Goal: Task Accomplishment & Management: Use online tool/utility

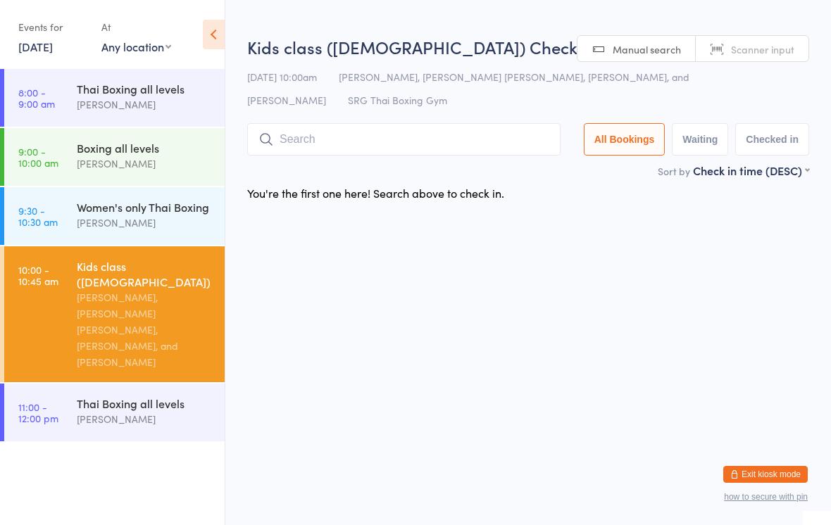
click at [318, 151] on input "search" at bounding box center [403, 139] width 313 height 32
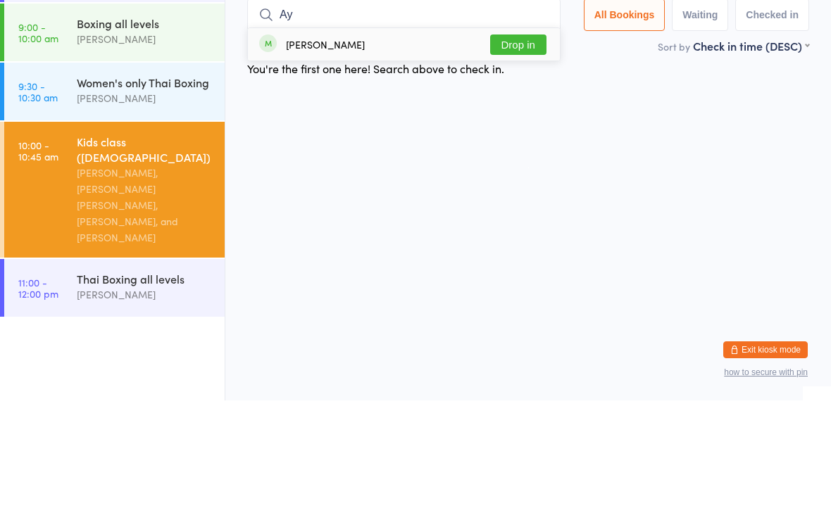
type input "Ay"
click at [525, 159] on button "Drop in" at bounding box center [518, 169] width 56 height 20
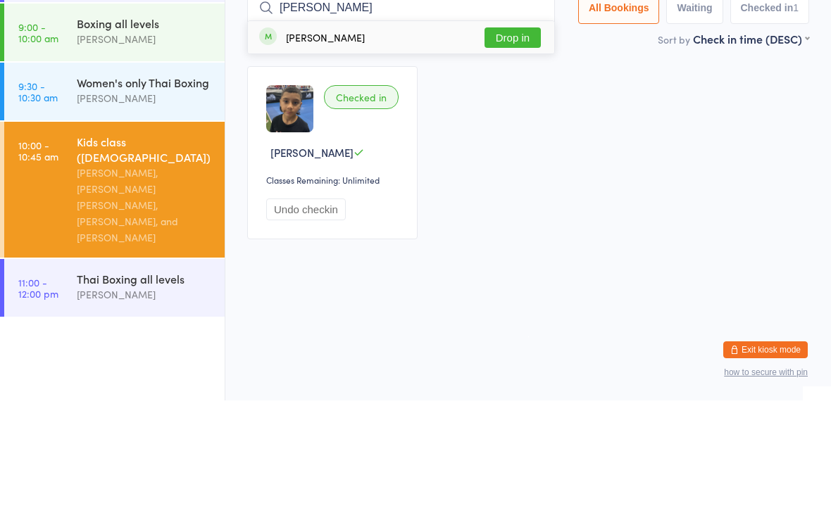
type input "[PERSON_NAME]"
click at [519, 152] on button "Drop in" at bounding box center [512, 162] width 56 height 20
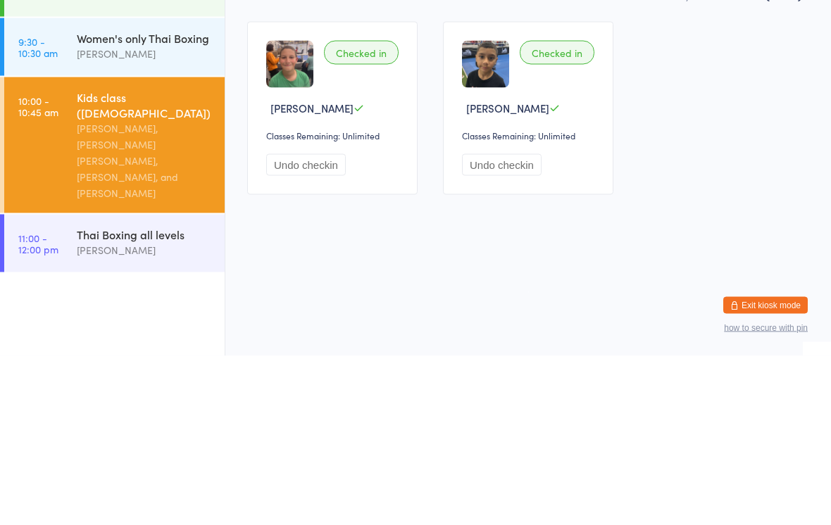
click at [96, 199] on div "Women's only Thai Boxing" at bounding box center [145, 206] width 136 height 15
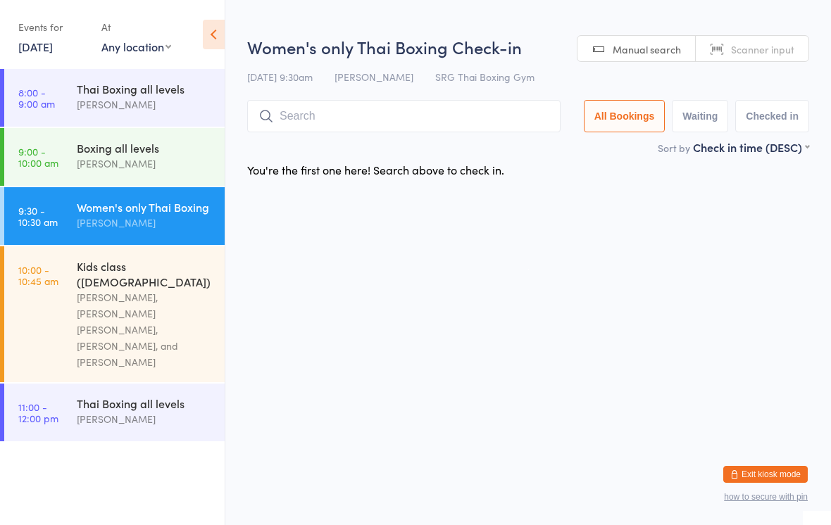
click at [305, 118] on input "search" at bounding box center [403, 116] width 313 height 32
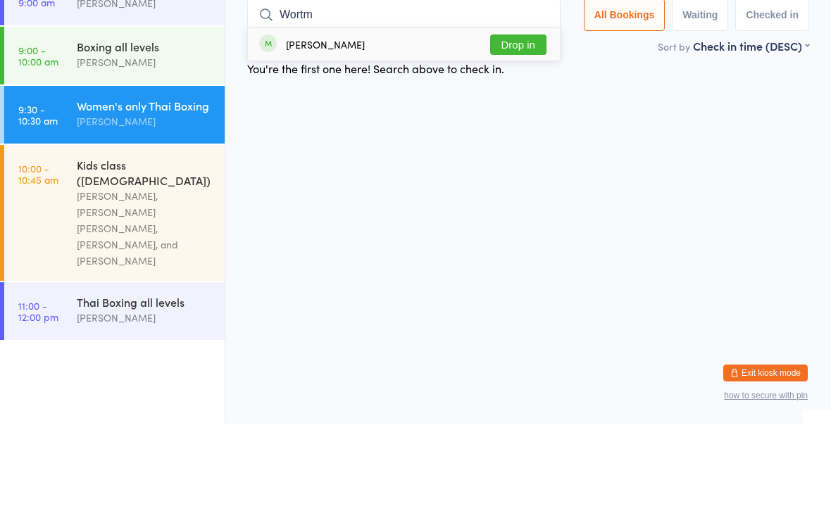
type input "Wortm"
click at [523, 136] on button "Drop in" at bounding box center [518, 146] width 56 height 20
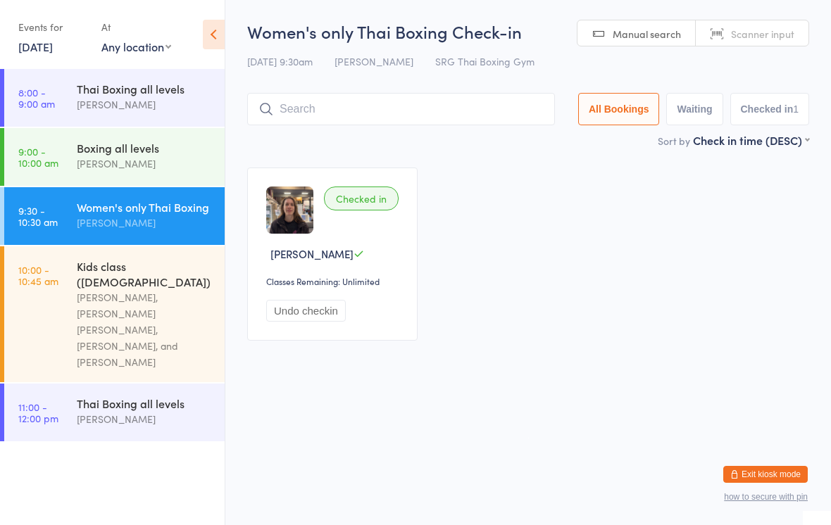
click at [460, 105] on input "search" at bounding box center [401, 109] width 308 height 32
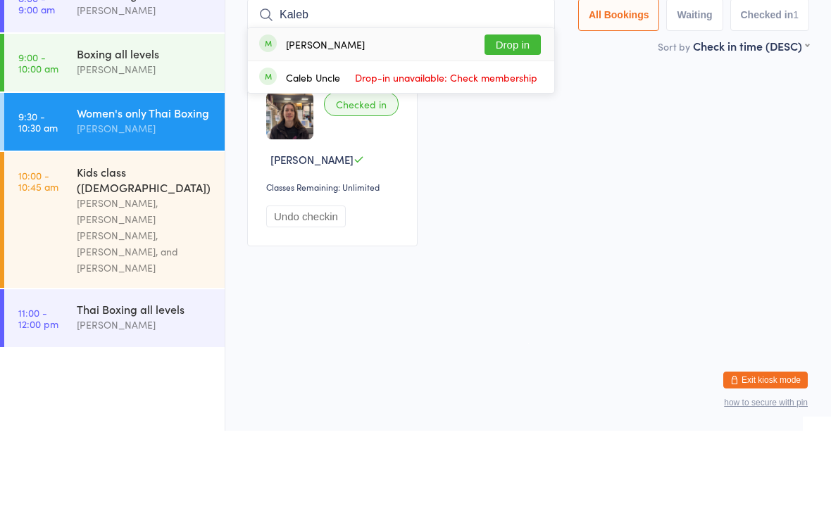
type input "Kaleb"
click at [523, 129] on button "Drop in" at bounding box center [512, 139] width 56 height 20
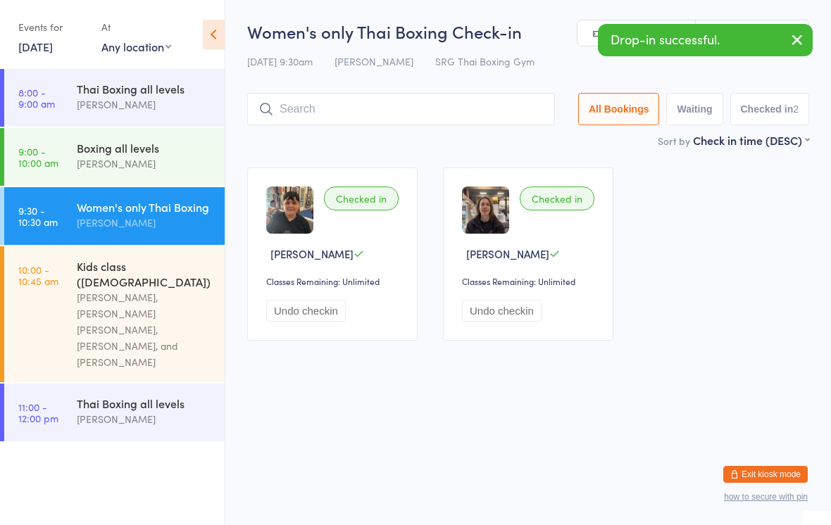
click at [470, 107] on input "search" at bounding box center [401, 109] width 308 height 32
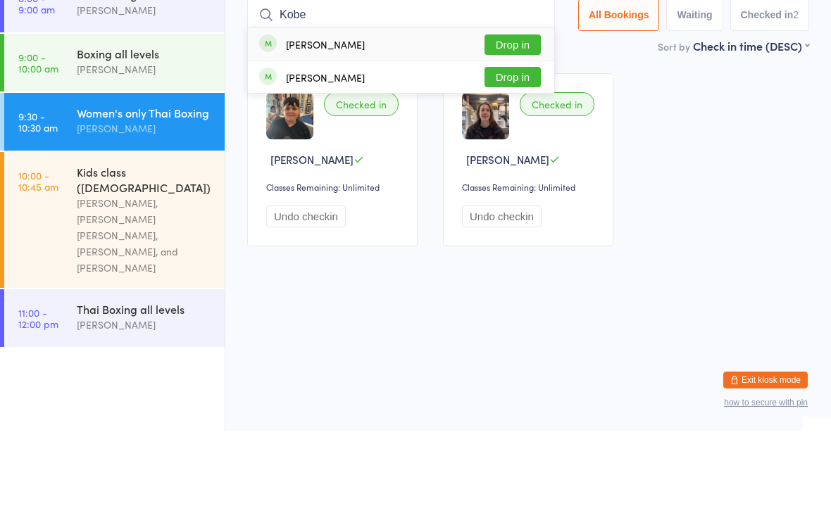
type input "Kobe"
click at [515, 129] on button "Drop in" at bounding box center [512, 139] width 56 height 20
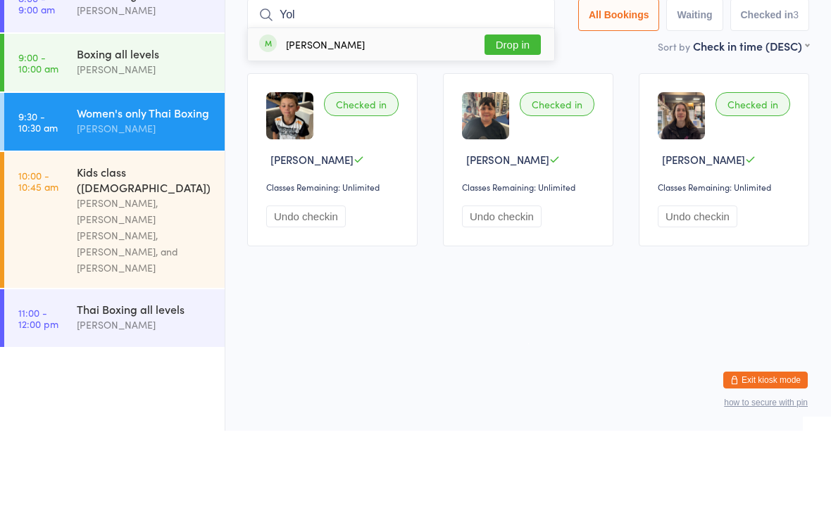
type input "Yol"
click at [512, 129] on button "Drop in" at bounding box center [512, 139] width 56 height 20
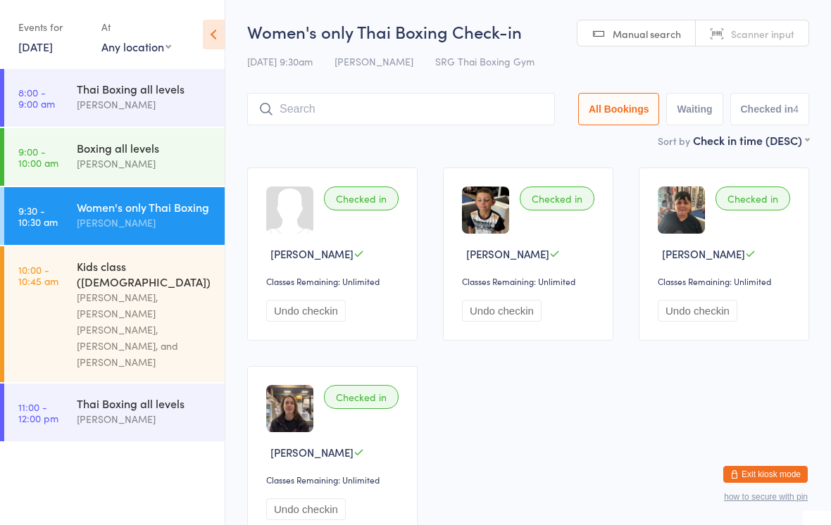
scroll to position [4, 0]
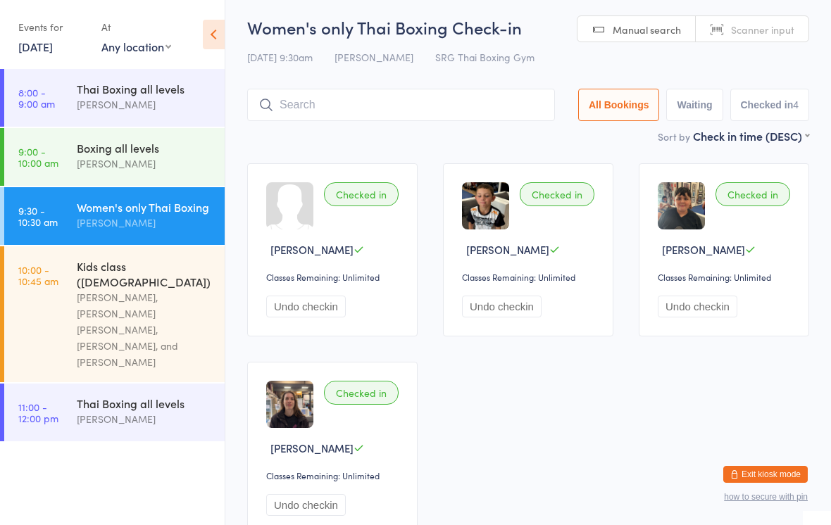
click at [54, 399] on link "11:00 - 12:00 pm Thai Boxing all levels [PERSON_NAME]" at bounding box center [114, 413] width 220 height 58
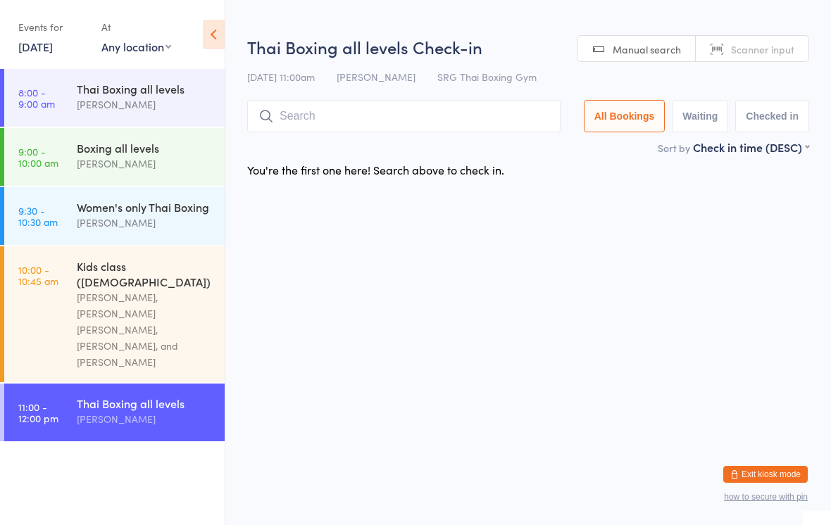
click at [292, 113] on input "search" at bounding box center [403, 116] width 313 height 32
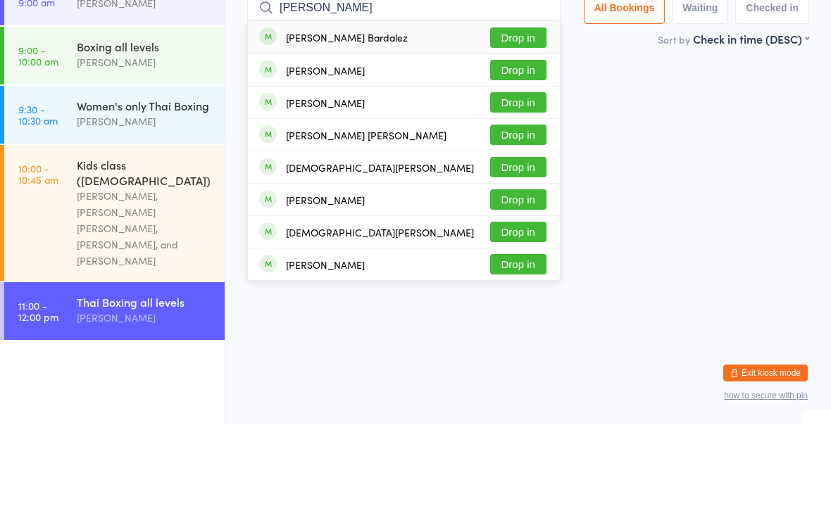
type input "[PERSON_NAME]"
click at [511, 129] on button "Drop in" at bounding box center [518, 139] width 56 height 20
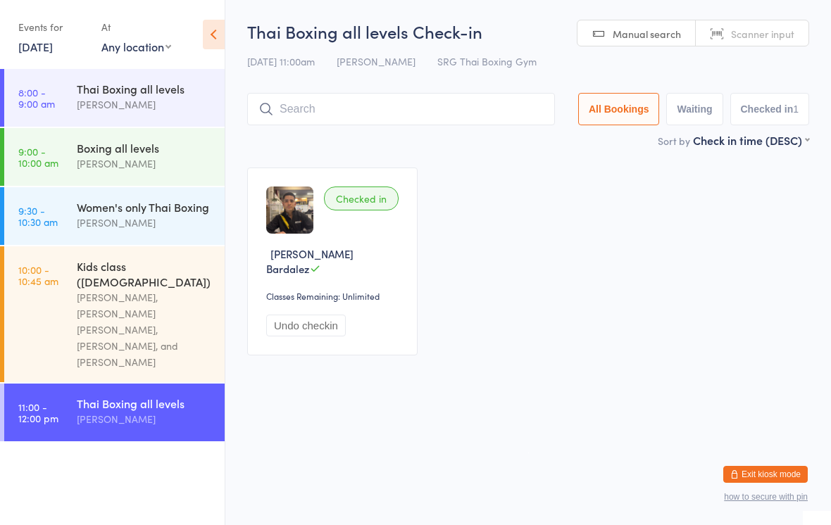
click at [146, 289] on div "[PERSON_NAME], [PERSON_NAME] [PERSON_NAME], [PERSON_NAME], and [PERSON_NAME]" at bounding box center [145, 329] width 136 height 81
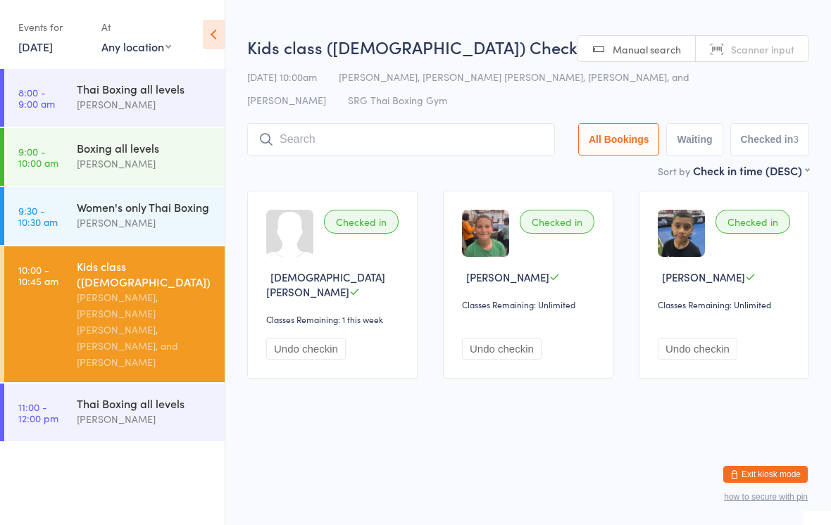
click at [366, 142] on input "search" at bounding box center [401, 139] width 308 height 32
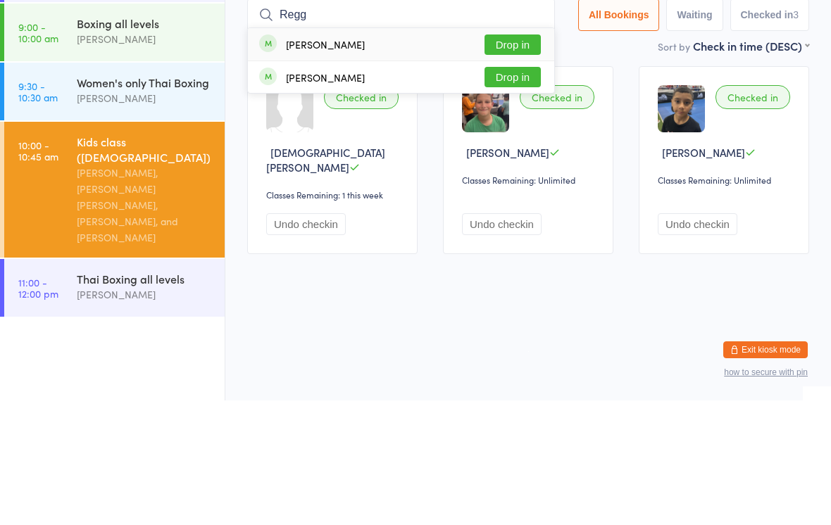
type input "Regg"
click at [505, 159] on button "Drop in" at bounding box center [512, 169] width 56 height 20
